Goal: Task Accomplishment & Management: Manage account settings

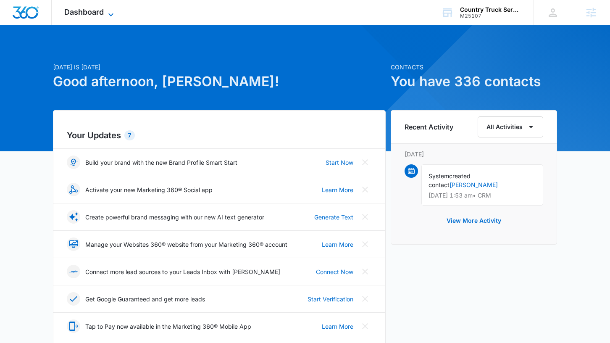
click at [98, 16] on span "Dashboard" at bounding box center [84, 12] width 40 height 9
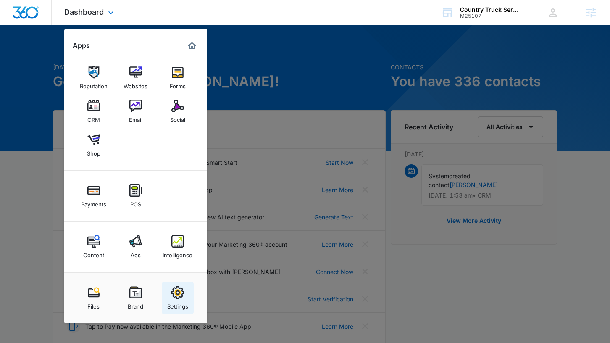
click at [169, 297] on link "Settings" at bounding box center [178, 298] width 32 height 32
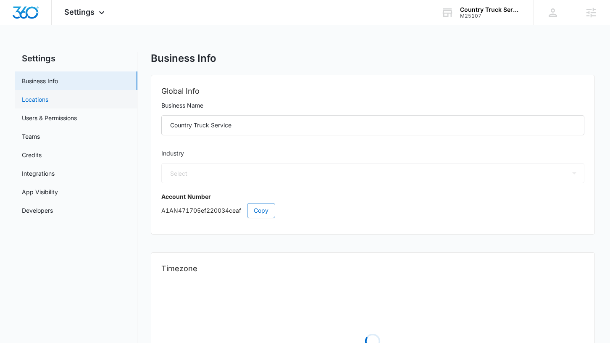
select select "33"
select select "US"
select select "America/Denver"
click at [39, 122] on link "Users & Permissions" at bounding box center [49, 118] width 55 height 9
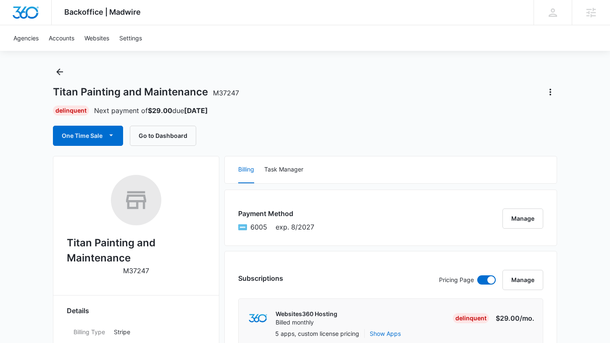
scroll to position [13, 0]
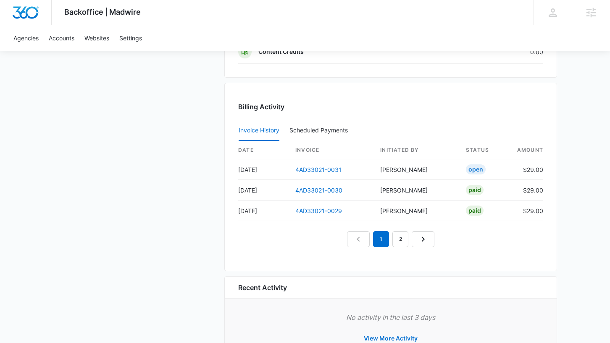
scroll to position [833, 0]
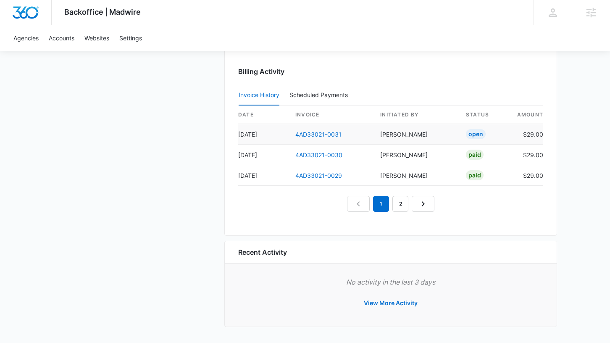
click at [319, 138] on td "4AD33021-0031" at bounding box center [331, 134] width 85 height 21
click at [319, 136] on link "4AD33021-0031" at bounding box center [319, 134] width 46 height 7
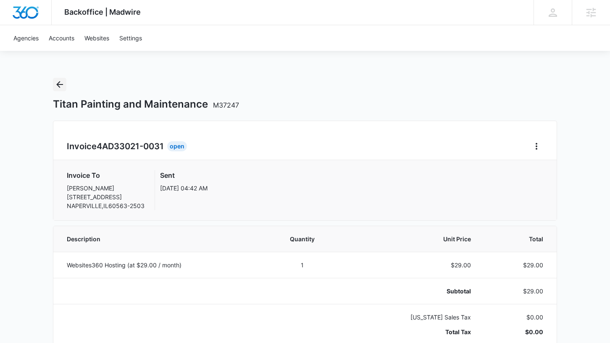
click at [62, 86] on icon "Back" at bounding box center [60, 84] width 10 height 10
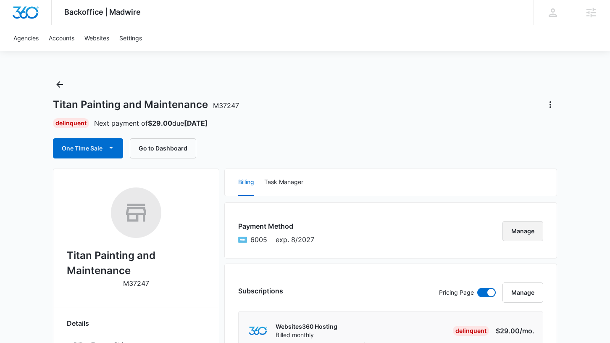
click at [528, 230] on button "Manage" at bounding box center [523, 231] width 41 height 20
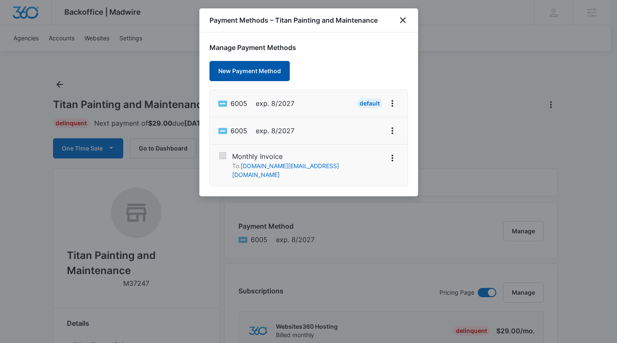
click at [250, 77] on button "New Payment Method" at bounding box center [249, 71] width 80 height 20
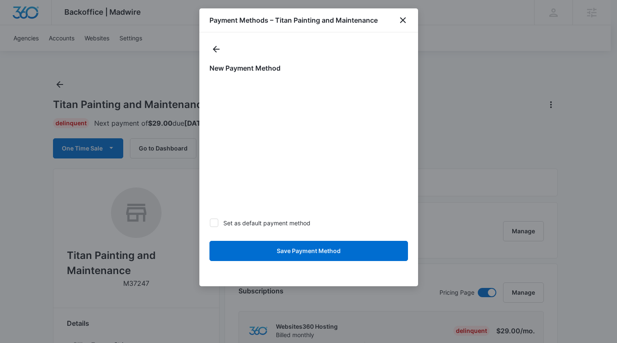
click at [298, 224] on label "Set as default payment method" at bounding box center [308, 223] width 198 height 9
click at [210, 223] on input "Set as default payment method" at bounding box center [209, 223] width 0 height 0
checkbox input "true"
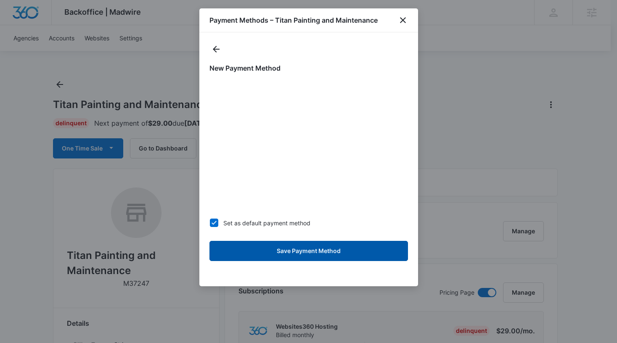
click at [317, 256] on button "Save Payment Method" at bounding box center [308, 251] width 198 height 20
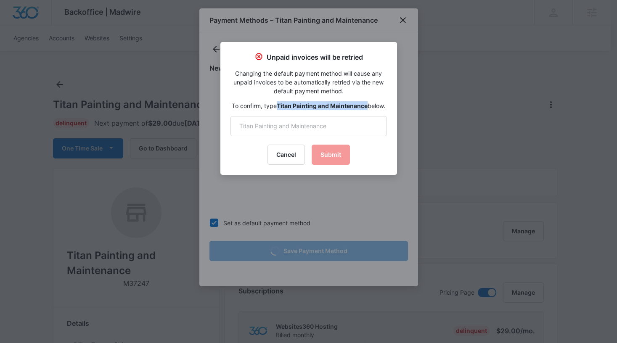
drag, startPoint x: 376, startPoint y: 105, endPoint x: 286, endPoint y: 103, distance: 90.4
click at [286, 103] on strong "Titan Painting and Maintenance" at bounding box center [322, 105] width 91 height 7
copy strong "Titan Painting and Maintenance"
click at [291, 133] on input "text" at bounding box center [308, 126] width 156 height 20
paste input "Titan Painting and Maintenance"
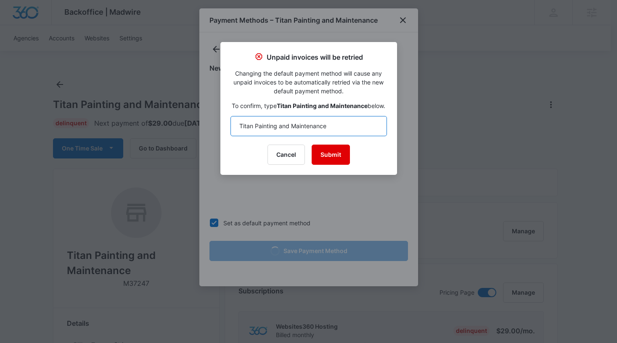
type input "Titan Painting and Maintenance"
click at [326, 160] on button "Submit" at bounding box center [331, 155] width 38 height 20
click at [325, 164] on button "Submit" at bounding box center [331, 155] width 38 height 20
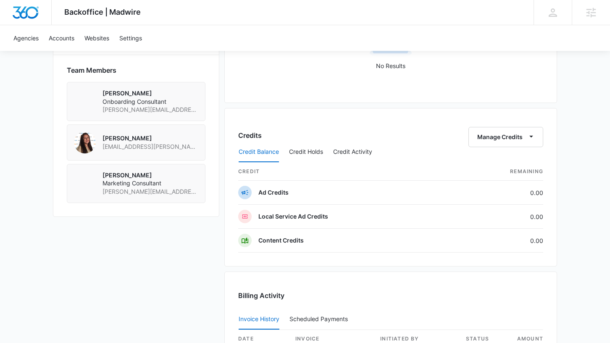
scroll to position [833, 0]
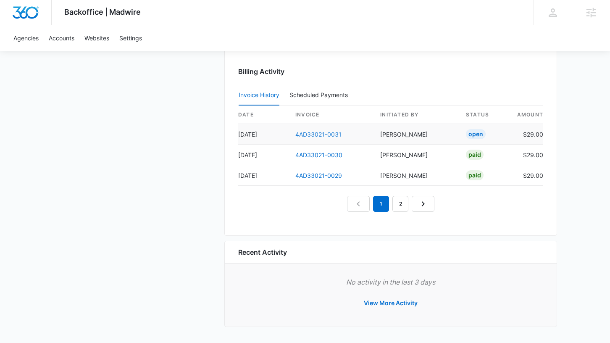
click at [313, 135] on link "4AD33021-0031" at bounding box center [319, 134] width 46 height 7
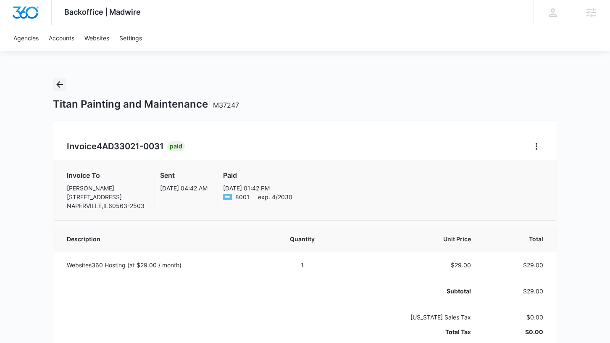
click at [62, 82] on icon "Back" at bounding box center [60, 84] width 10 height 10
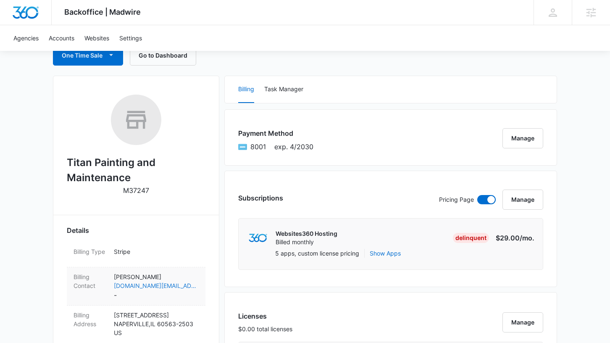
scroll to position [109, 0]
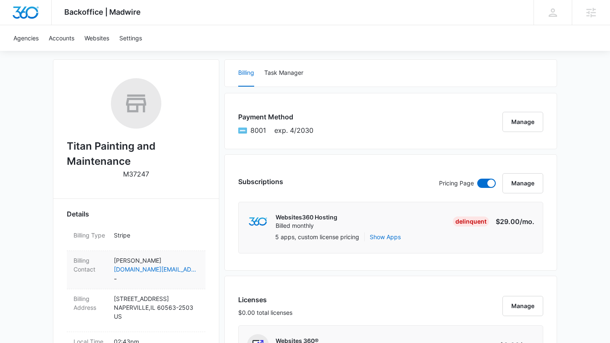
click at [140, 277] on dd "Dave Springfloat dave.ss@titanpainting.com -" at bounding box center [156, 270] width 85 height 28
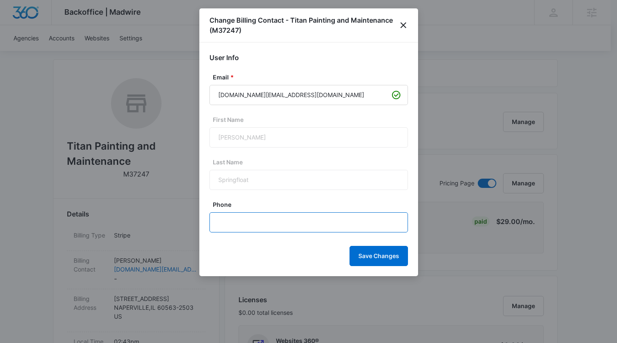
click at [272, 222] on input "Phone" at bounding box center [308, 222] width 198 height 20
paste input "text"
paste input "(630) 730-1044"
type input "(630) 730-1044"
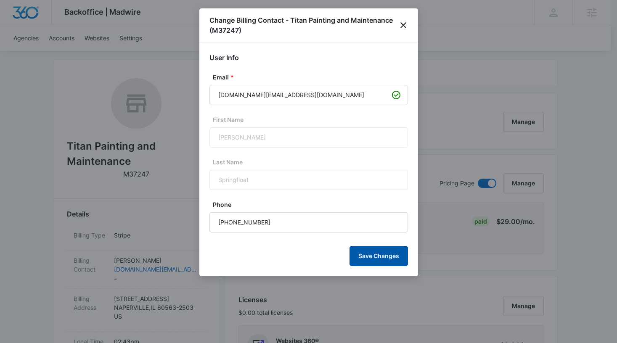
click at [362, 253] on button "Save Changes" at bounding box center [378, 256] width 58 height 20
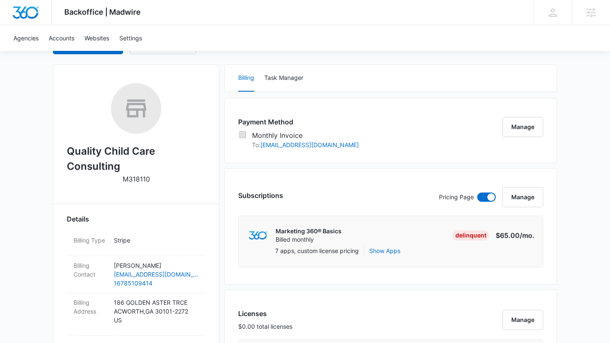
scroll to position [105, 0]
click at [524, 124] on button "Manage" at bounding box center [523, 126] width 41 height 20
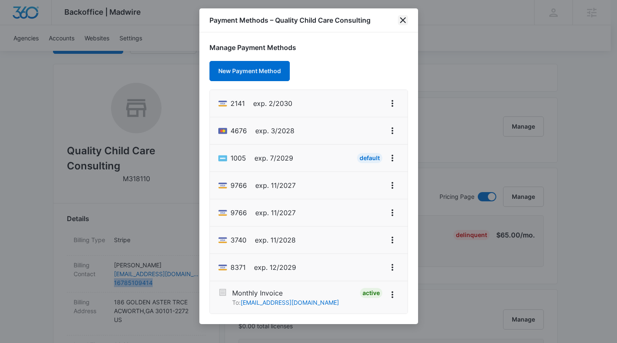
click at [404, 22] on icon "close" at bounding box center [403, 20] width 10 height 10
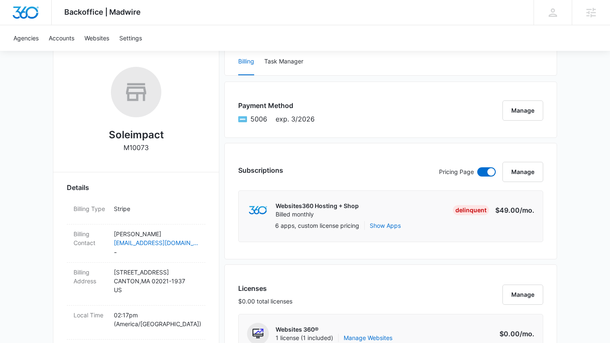
scroll to position [122, 0]
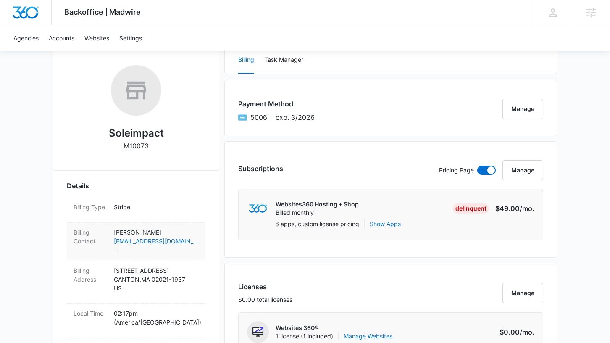
click at [158, 248] on dd "Ellen Spicuzza sales@soleimpact.com -" at bounding box center [156, 242] width 85 height 28
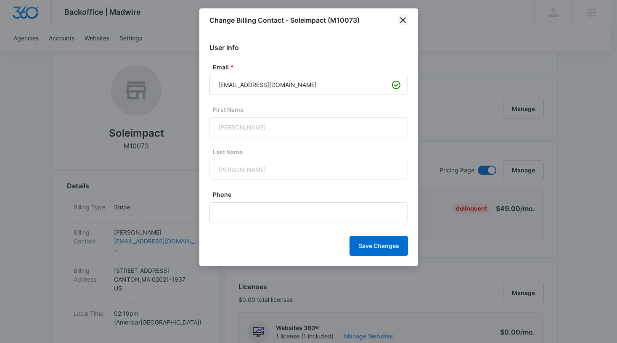
click at [401, 21] on icon "close" at bounding box center [403, 20] width 10 height 10
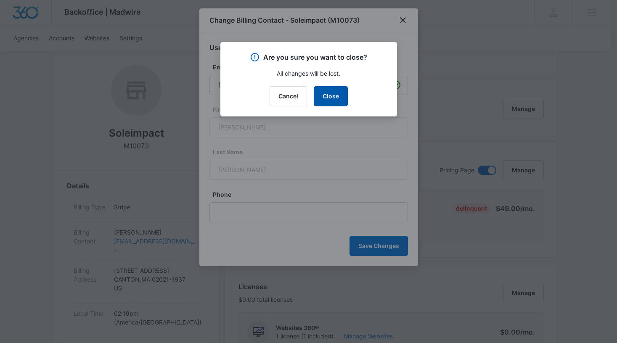
click at [337, 96] on button "Close" at bounding box center [331, 96] width 34 height 20
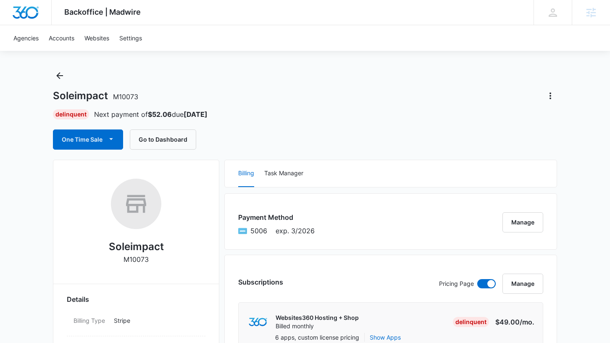
scroll to position [0, 0]
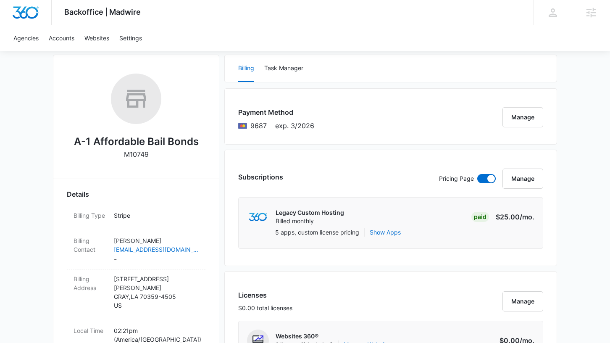
scroll to position [198, 0]
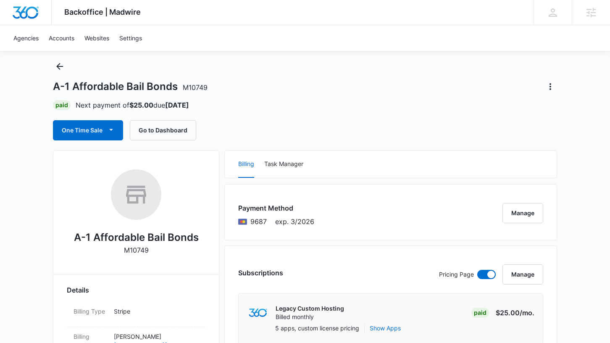
scroll to position [114, 0]
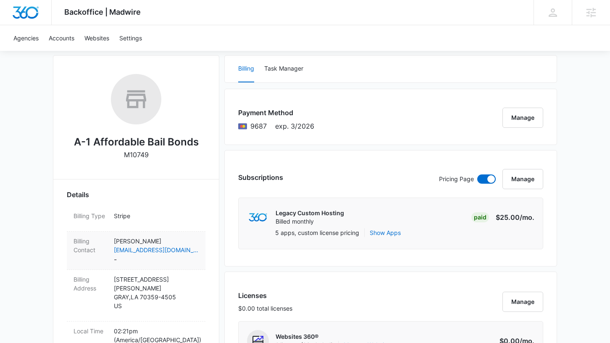
click at [190, 264] on dd "Michael Lausen mlausen@lausensbailbonds.com -" at bounding box center [156, 251] width 85 height 28
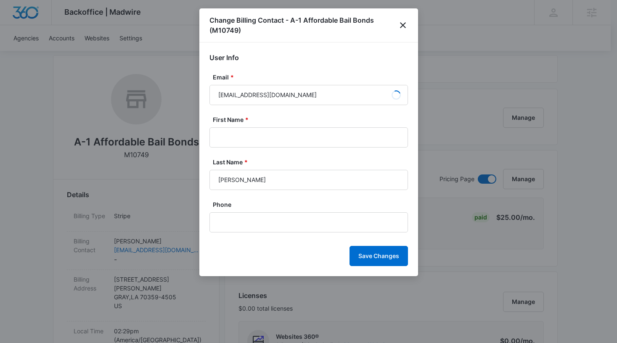
type input "Michael"
type input "Lausen"
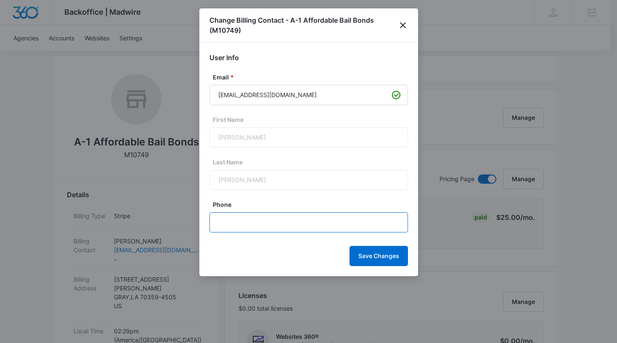
click at [271, 229] on input "Phone" at bounding box center [308, 222] width 198 height 20
paste input "(985) 228-0696"
type input "(985) 228-0696"
click at [388, 261] on button "Save Changes" at bounding box center [378, 256] width 58 height 20
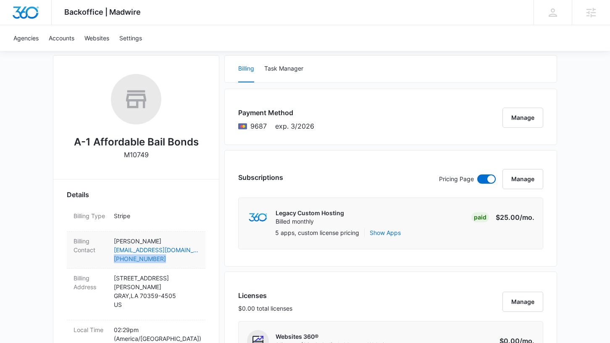
copy link "(985) 228-0696"
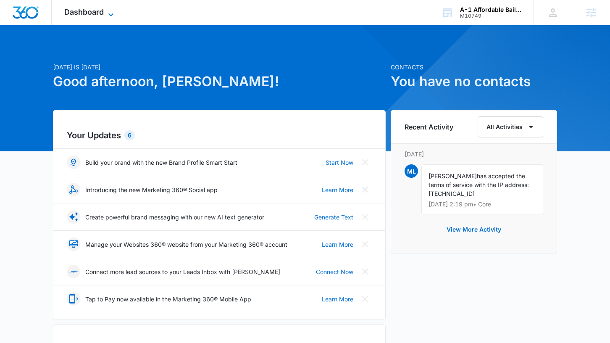
click at [109, 10] on icon at bounding box center [111, 15] width 10 height 10
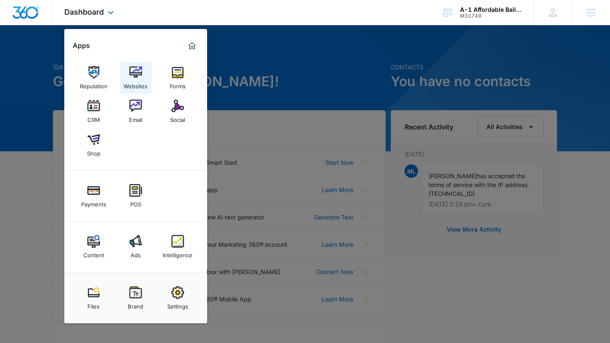
click at [140, 80] on div "Websites" at bounding box center [136, 84] width 24 height 11
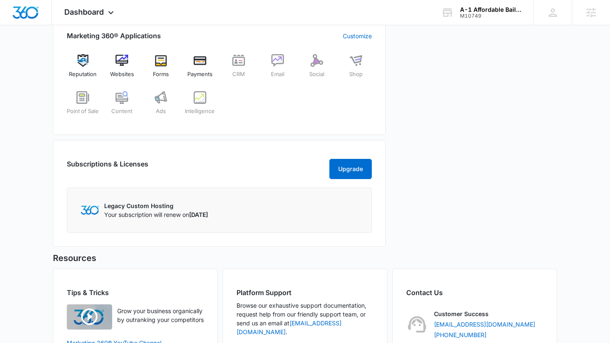
scroll to position [313, 0]
click at [115, 65] on div "Websites" at bounding box center [122, 69] width 32 height 30
